Goal: Task Accomplishment & Management: Manage account settings

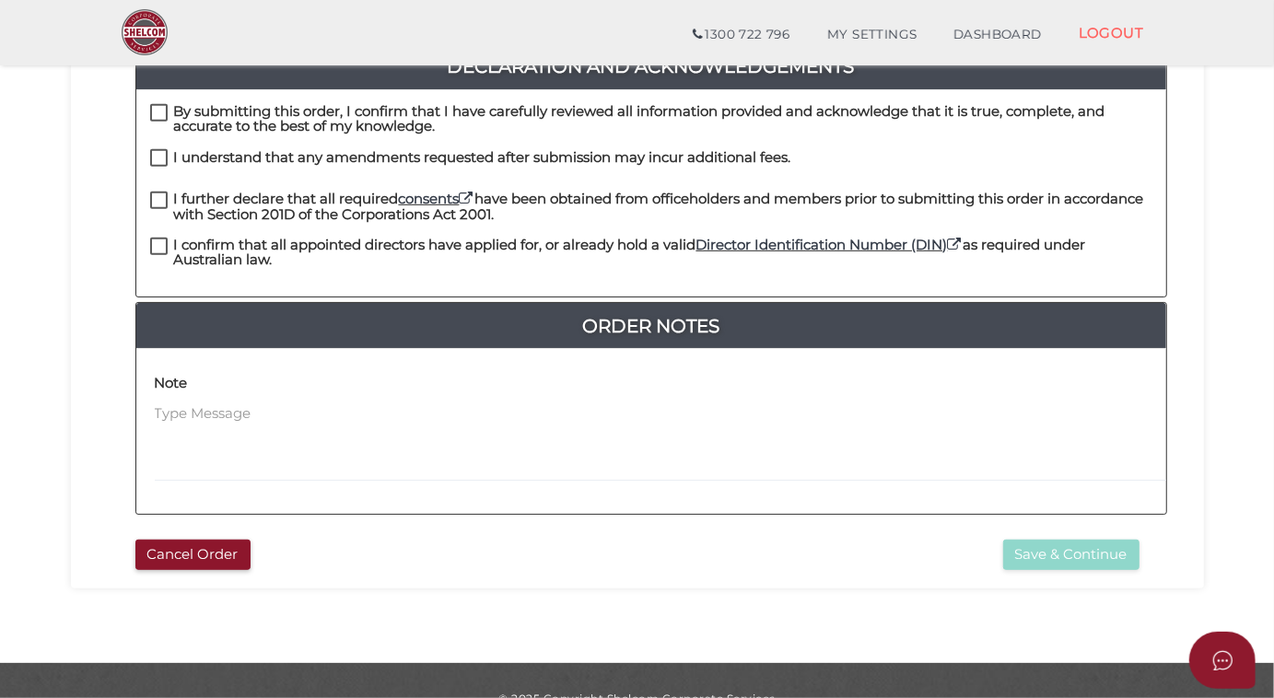
scroll to position [545, 0]
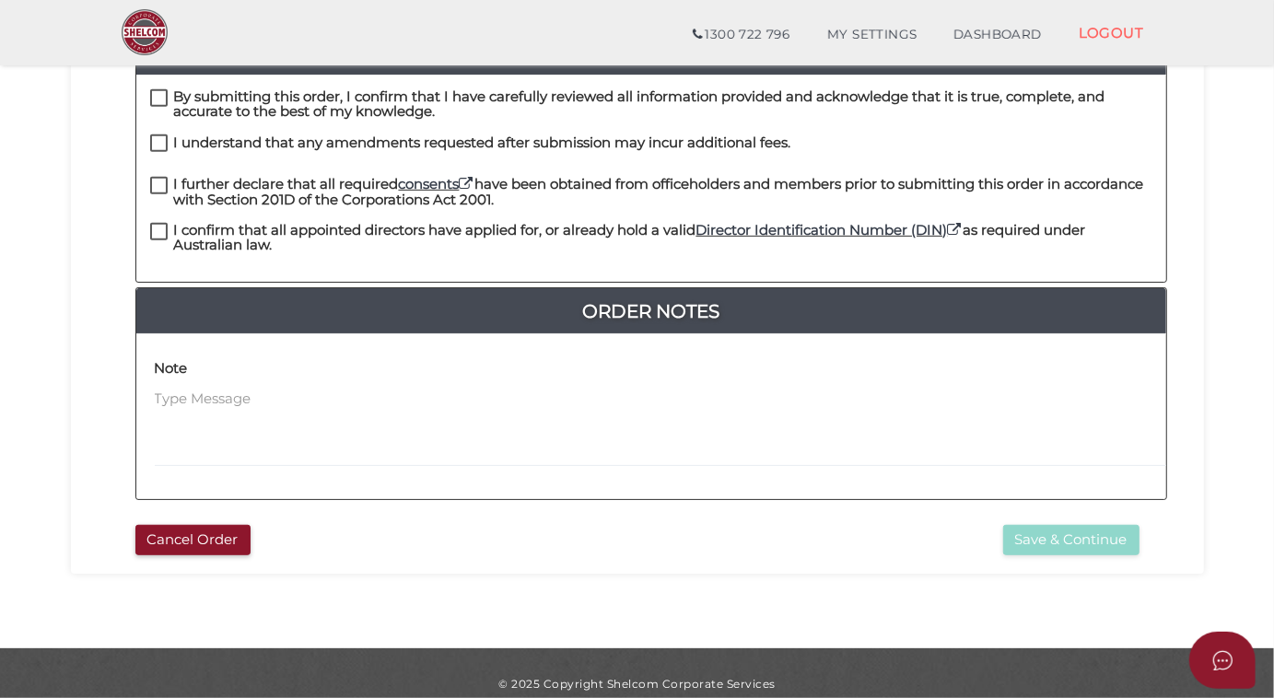
click at [207, 525] on button "Cancel Order" at bounding box center [192, 540] width 115 height 30
